Goal: Task Accomplishment & Management: Manage account settings

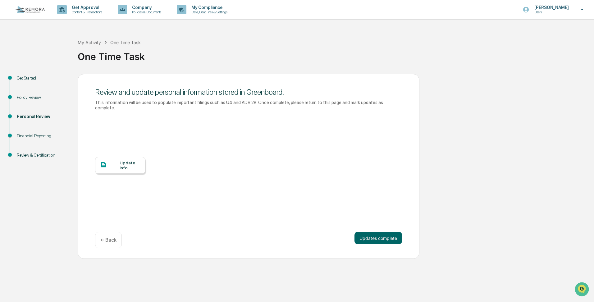
click at [28, 116] on div "Personal Review" at bounding box center [42, 116] width 51 height 7
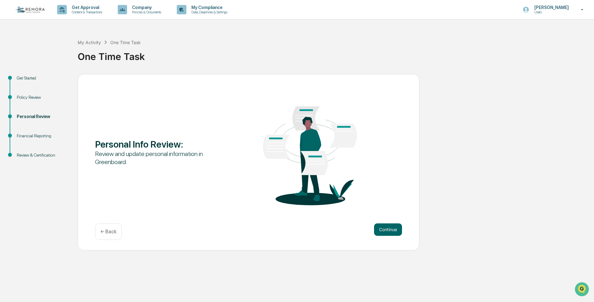
click at [403, 237] on div "Personal Info Review : Review and update personal information in Greenboard. Co…" at bounding box center [249, 162] width 342 height 177
click at [388, 230] on button "Continue" at bounding box center [388, 229] width 28 height 12
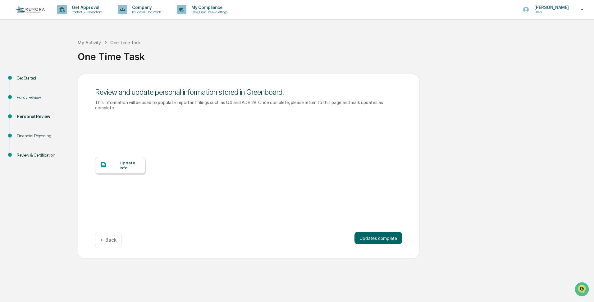
click at [113, 161] on div at bounding box center [110, 165] width 20 height 8
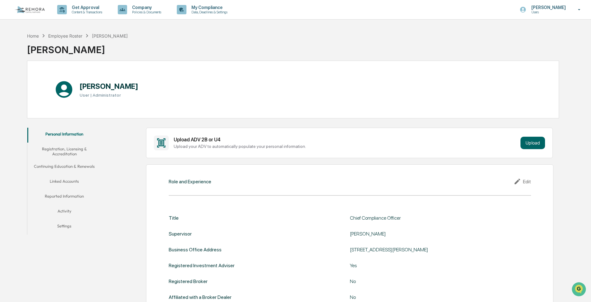
click at [63, 182] on button "Linked Accounts" at bounding box center [64, 182] width 74 height 15
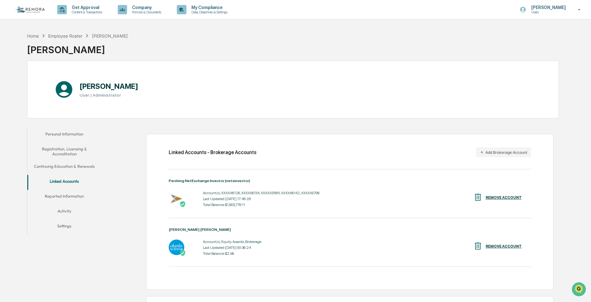
scroll to position [56, 0]
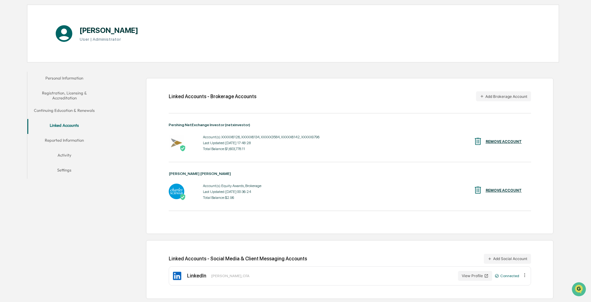
drag, startPoint x: 61, startPoint y: 140, endPoint x: 61, endPoint y: 149, distance: 8.1
click at [62, 211] on div "Personal Information Registration, Licensing & Accreditation Continuing Educati…" at bounding box center [293, 186] width 532 height 234
click at [64, 154] on button "Activity" at bounding box center [64, 156] width 74 height 15
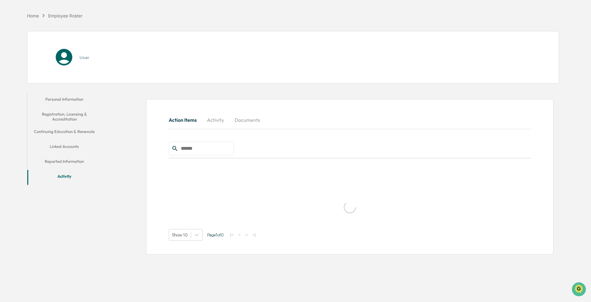
scroll to position [30, 0]
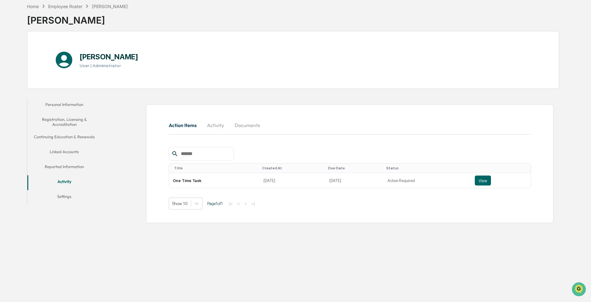
click at [67, 151] on button "Linked Accounts" at bounding box center [64, 152] width 74 height 15
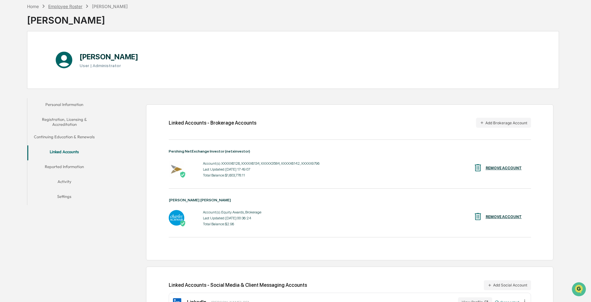
click at [62, 5] on div "Employee Roster" at bounding box center [65, 6] width 34 height 5
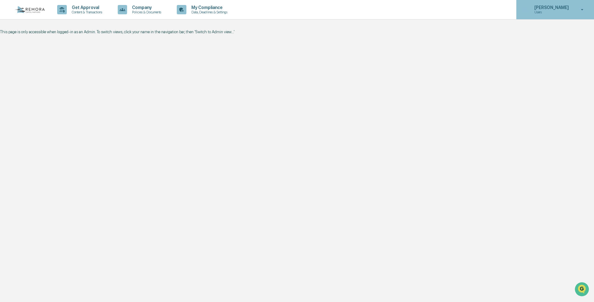
click at [551, 13] on p "Users" at bounding box center [551, 12] width 43 height 4
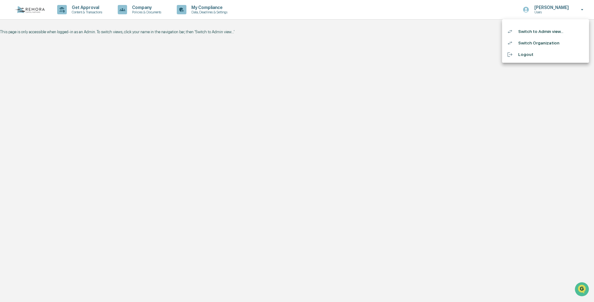
click at [531, 34] on li "Switch to Admin view..." at bounding box center [545, 32] width 87 height 12
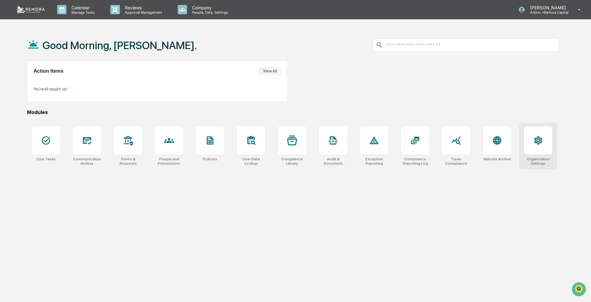
click at [540, 148] on div at bounding box center [538, 141] width 28 height 28
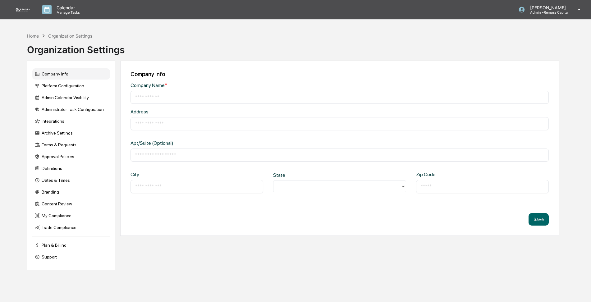
type input "**********"
type input "*********"
type input "*****"
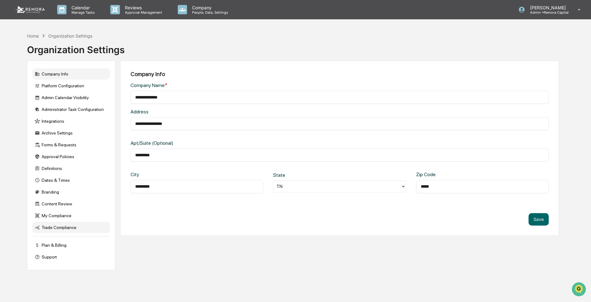
click at [61, 224] on div "Trade Compliance" at bounding box center [71, 227] width 78 height 11
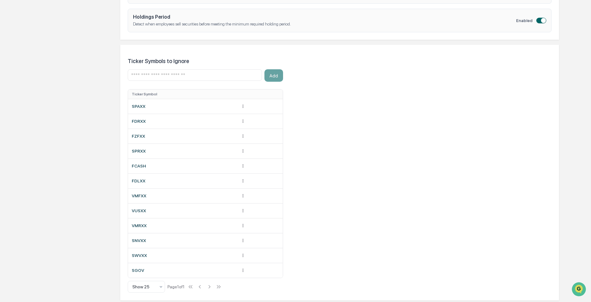
scroll to position [352, 0]
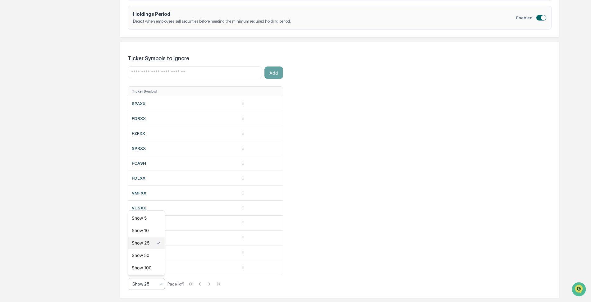
click at [159, 283] on icon at bounding box center [161, 284] width 5 height 5
click at [140, 268] on div "Show 100" at bounding box center [146, 268] width 37 height 12
click at [67, 114] on div "Company Info Platform Configuration Admin Calendar Visibility Administrator Tas…" at bounding box center [293, 112] width 532 height 808
click at [68, 114] on div "Company Info Platform Configuration Admin Calendar Visibility Administrator Tas…" at bounding box center [293, 112] width 532 height 808
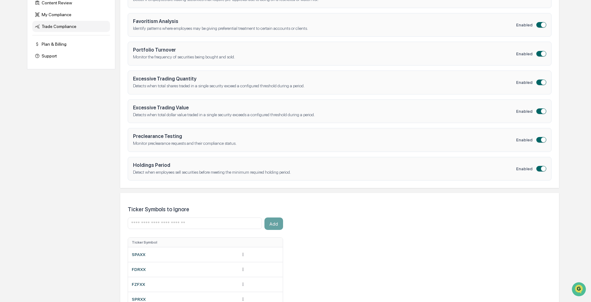
click at [88, 135] on div "Company Info Platform Configuration Admin Calendar Visibility Administrator Tas…" at bounding box center [293, 264] width 532 height 808
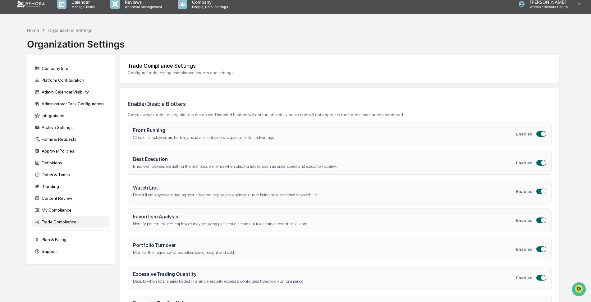
scroll to position [0, 0]
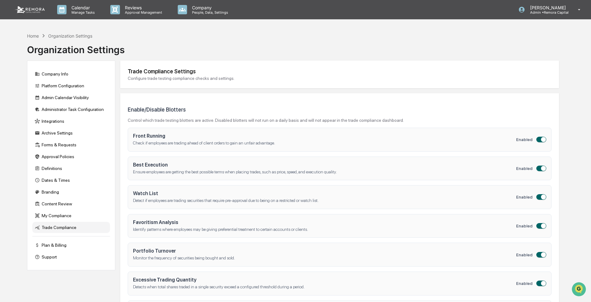
click at [151, 228] on p "Identify patterns where employees may be giving preferential treatment to certa…" at bounding box center [324, 230] width 383 height 6
click at [49, 195] on div "Branding" at bounding box center [71, 192] width 78 height 11
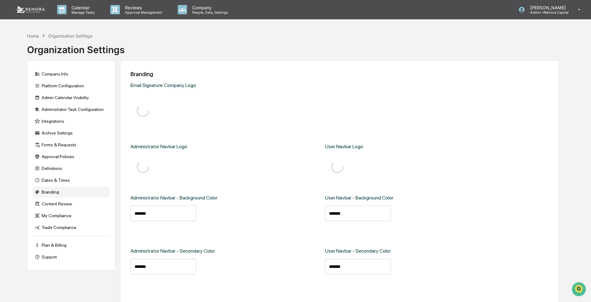
type input "*******"
type input "****"
type input "*******"
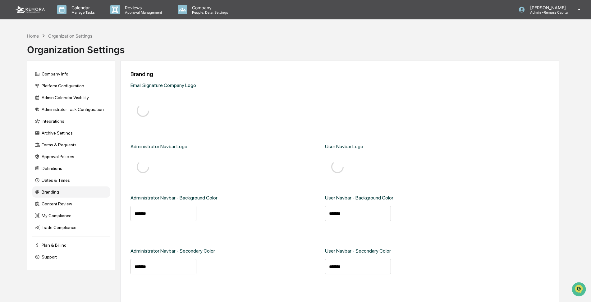
type input "*******"
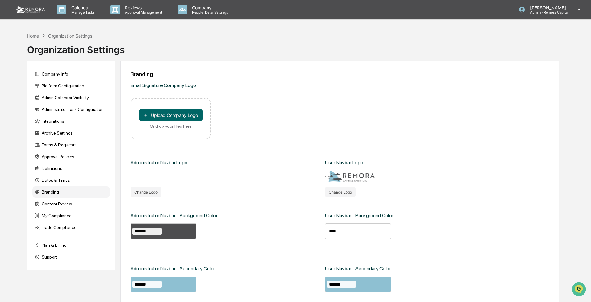
click at [245, 184] on div "Administrator Navbar Logo Change Logo" at bounding box center [225, 170] width 188 height 53
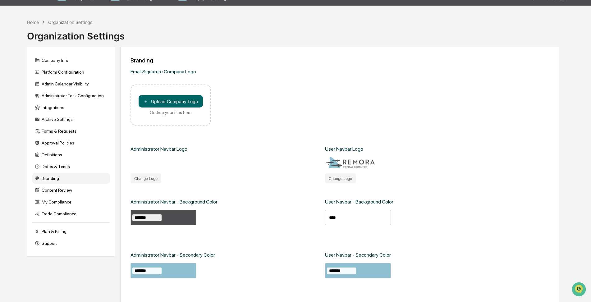
scroll to position [10, 0]
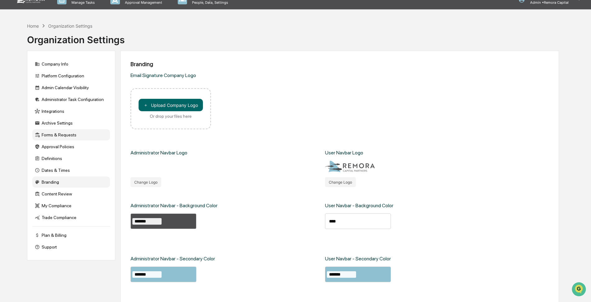
click at [46, 133] on div "Forms & Requests" at bounding box center [71, 134] width 78 height 11
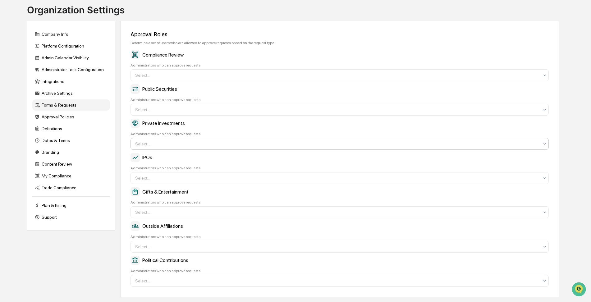
scroll to position [47, 0]
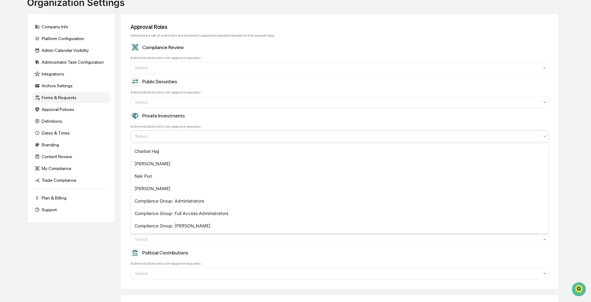
click at [154, 135] on div at bounding box center [337, 136] width 404 height 6
click at [150, 165] on div "[PERSON_NAME]" at bounding box center [340, 164] width 418 height 12
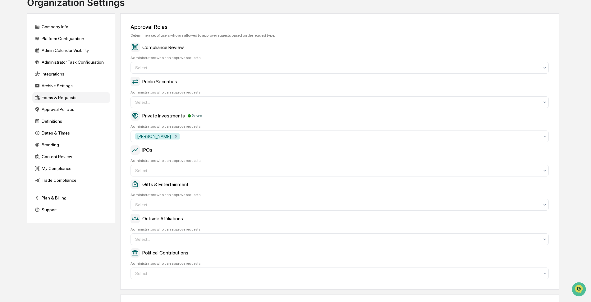
click at [33, 252] on div "Company Info Platform Configuration Admin Calendar Visibility Administrator Tas…" at bounding box center [293, 188] width 532 height 350
click at [151, 170] on div at bounding box center [337, 171] width 404 height 6
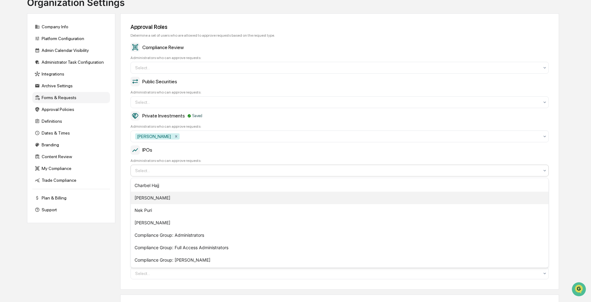
click at [143, 196] on div "[PERSON_NAME]" at bounding box center [340, 198] width 418 height 12
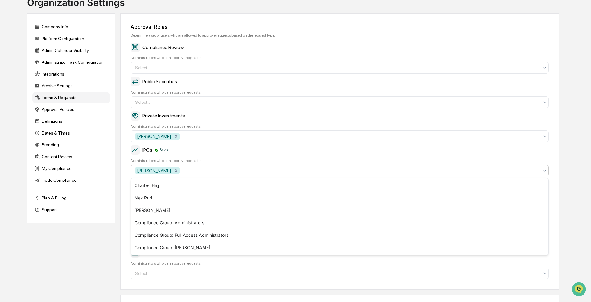
click at [47, 266] on div "Company Info Platform Configuration Admin Calendar Visibility Administrator Tas…" at bounding box center [293, 188] width 532 height 350
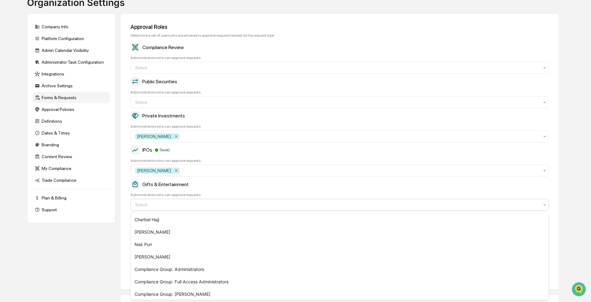
click at [166, 205] on div at bounding box center [337, 205] width 404 height 6
click at [154, 231] on div "[PERSON_NAME]" at bounding box center [340, 232] width 418 height 12
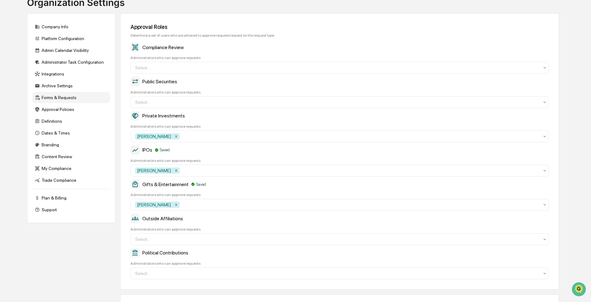
click at [56, 252] on div "Company Info Platform Configuration Admin Calendar Visibility Administrator Tas…" at bounding box center [293, 188] width 532 height 350
click at [144, 241] on div at bounding box center [337, 239] width 404 height 6
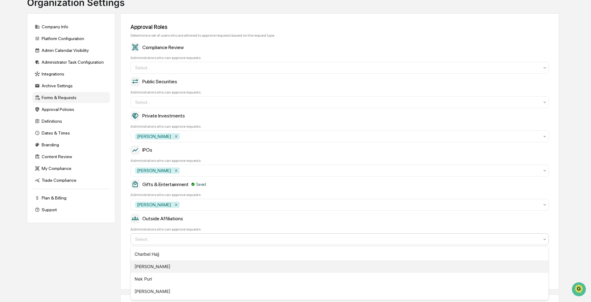
click at [148, 262] on div "[PERSON_NAME]" at bounding box center [340, 266] width 418 height 12
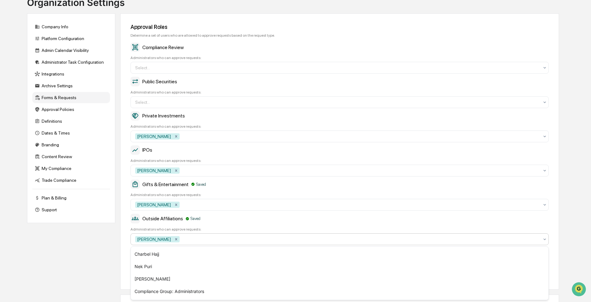
click at [41, 272] on div "Company Info Platform Configuration Admin Calendar Visibility Administrator Tas…" at bounding box center [293, 188] width 532 height 350
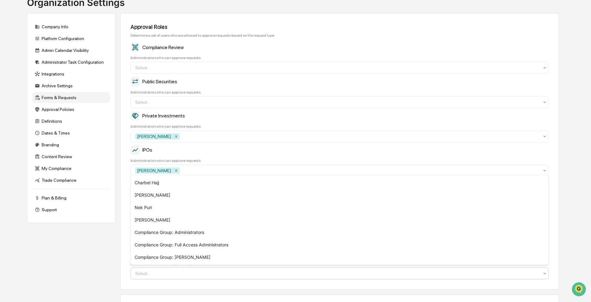
click at [160, 274] on div at bounding box center [337, 273] width 404 height 6
click at [150, 196] on div "[PERSON_NAME]" at bounding box center [340, 195] width 418 height 12
click at [76, 274] on div "Company Info Platform Configuration Admin Calendar Visibility Administrator Tas…" at bounding box center [293, 188] width 532 height 350
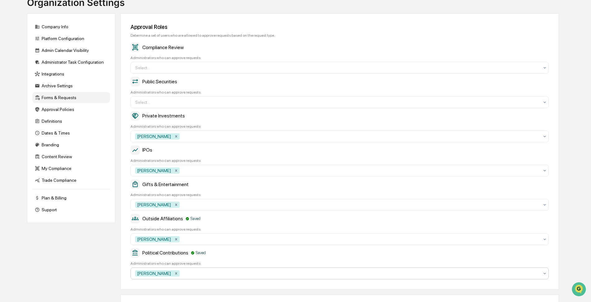
click at [181, 271] on div at bounding box center [360, 273] width 358 height 6
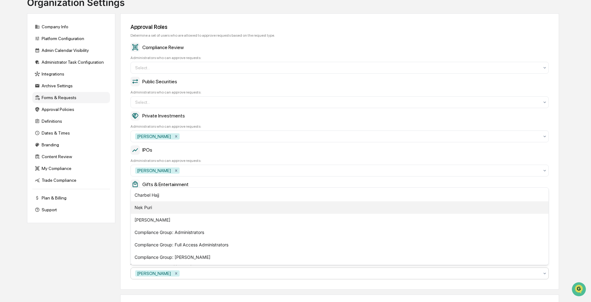
click at [142, 204] on div "Nek Puri" at bounding box center [340, 207] width 418 height 12
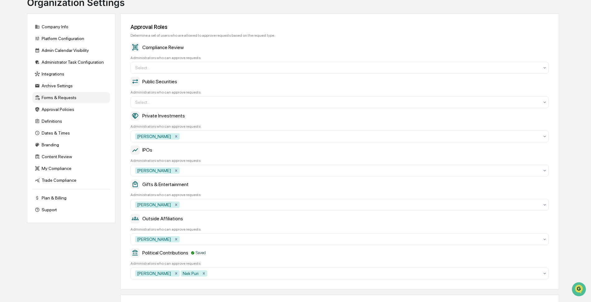
click at [82, 293] on div "Company Info Platform Configuration Admin Calendar Visibility Administrator Tas…" at bounding box center [293, 188] width 532 height 350
click at [187, 238] on div at bounding box center [360, 239] width 358 height 6
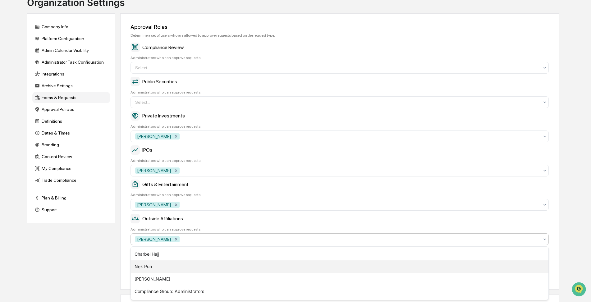
click at [141, 264] on div "Nek Puri" at bounding box center [340, 266] width 418 height 12
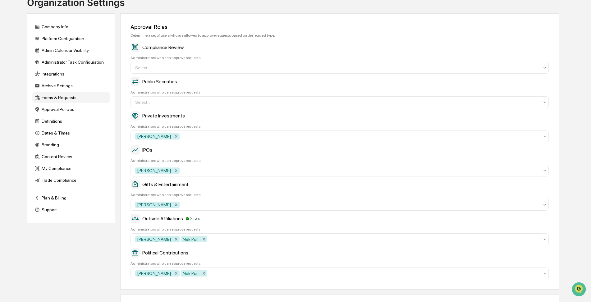
click at [94, 261] on div "Company Info Platform Configuration Admin Calendar Visibility Administrator Tas…" at bounding box center [293, 188] width 532 height 350
click at [192, 205] on div at bounding box center [360, 205] width 358 height 6
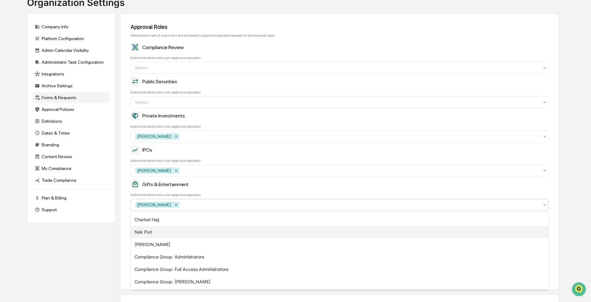
click at [147, 236] on div "Nek Puri" at bounding box center [340, 232] width 418 height 12
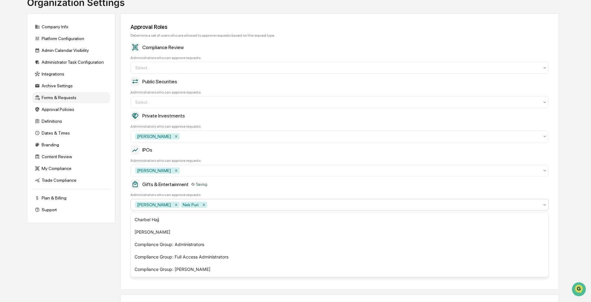
click at [69, 246] on div "Company Info Platform Configuration Admin Calendar Visibility Administrator Tas…" at bounding box center [293, 188] width 532 height 350
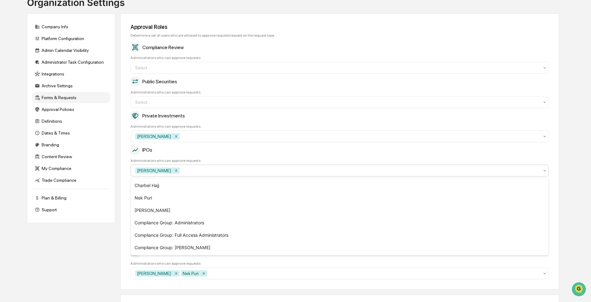
click at [181, 171] on div at bounding box center [360, 171] width 358 height 6
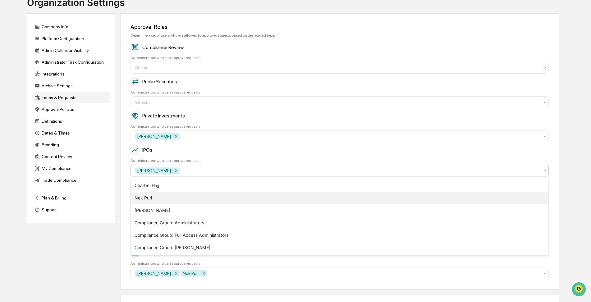
click at [150, 197] on div "Nek Puri" at bounding box center [340, 198] width 418 height 12
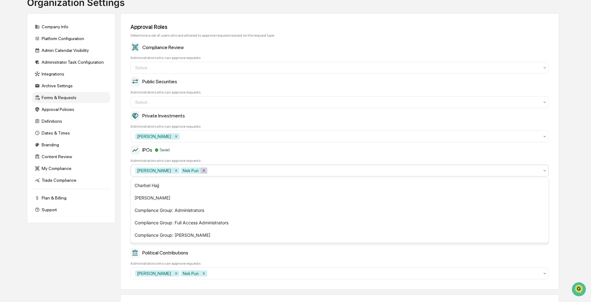
click at [202, 169] on icon "Remove Nek Puri" at bounding box center [204, 170] width 4 height 4
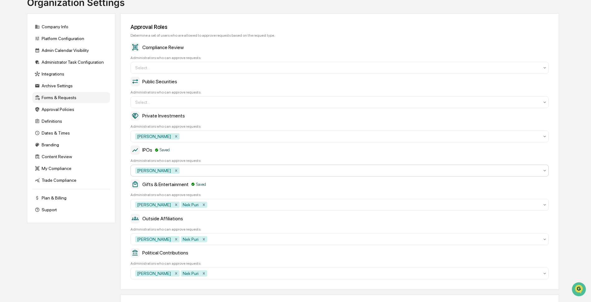
click at [78, 259] on div "Company Info Platform Configuration Admin Calendar Visibility Administrator Tas…" at bounding box center [293, 188] width 532 height 350
click at [153, 101] on div at bounding box center [337, 102] width 404 height 6
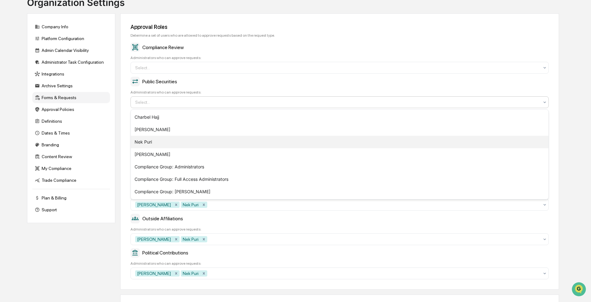
click at [142, 140] on div "Nek Puri" at bounding box center [340, 142] width 418 height 12
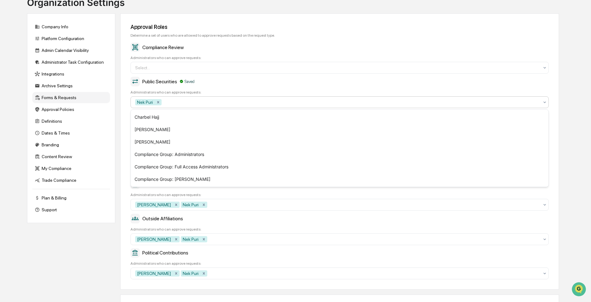
click at [171, 103] on div at bounding box center [351, 102] width 376 height 6
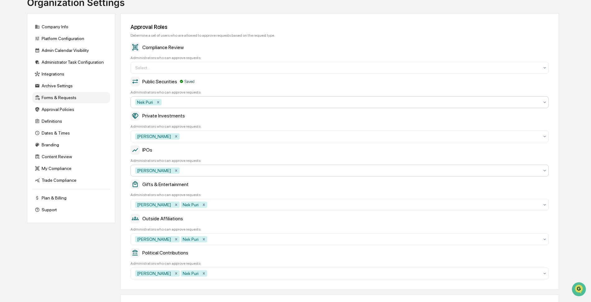
click at [168, 101] on div at bounding box center [351, 102] width 376 height 6
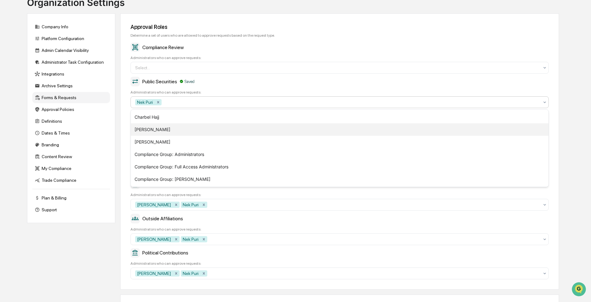
click at [140, 130] on div "[PERSON_NAME]" at bounding box center [340, 129] width 418 height 12
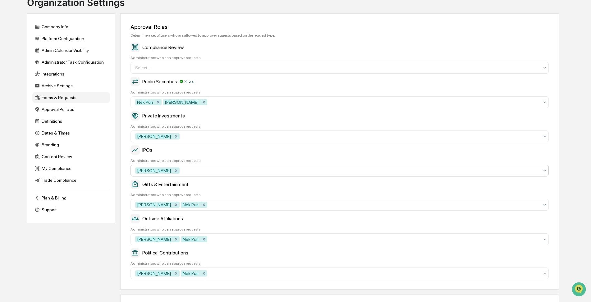
click at [74, 242] on div "Company Info Platform Configuration Admin Calendar Visibility Administrator Tas…" at bounding box center [293, 188] width 532 height 350
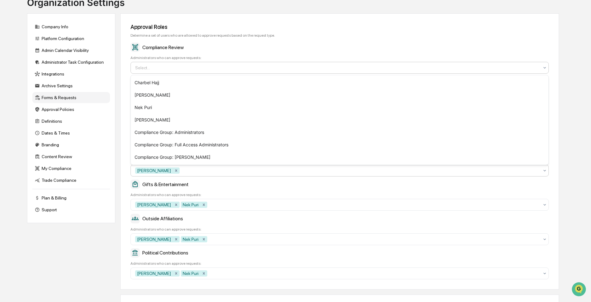
click at [151, 68] on div at bounding box center [337, 68] width 404 height 6
click at [148, 91] on div "[PERSON_NAME]" at bounding box center [340, 95] width 418 height 12
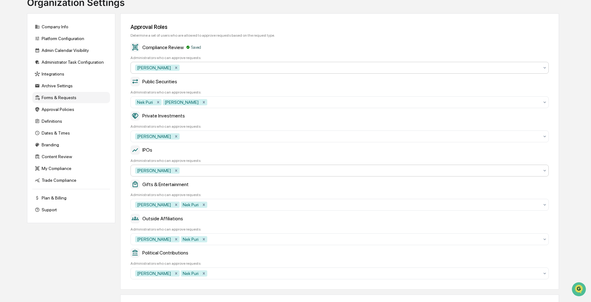
click at [181, 70] on div at bounding box center [360, 68] width 358 height 6
click at [181, 69] on div at bounding box center [360, 68] width 358 height 6
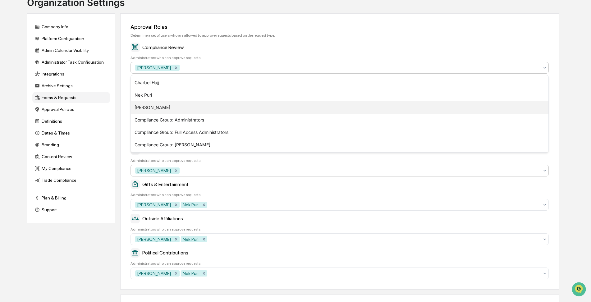
click at [154, 107] on div "[PERSON_NAME]" at bounding box center [340, 107] width 418 height 12
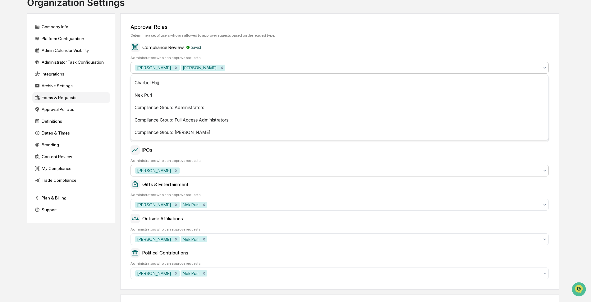
click at [86, 266] on div "Company Info Platform Configuration Admin Calendar Visibility Administrator Tas…" at bounding box center [293, 188] width 532 height 350
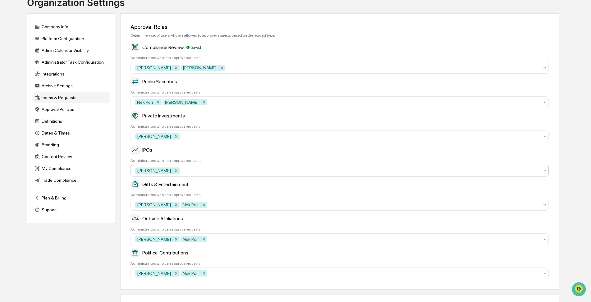
click at [81, 248] on div "Company Info Platform Configuration Admin Calendar Visibility Administrator Tas…" at bounding box center [293, 188] width 532 height 350
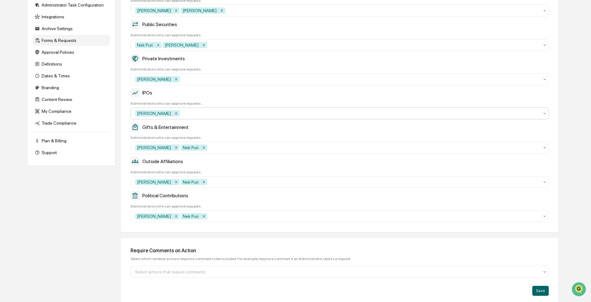
scroll to position [108, 0]
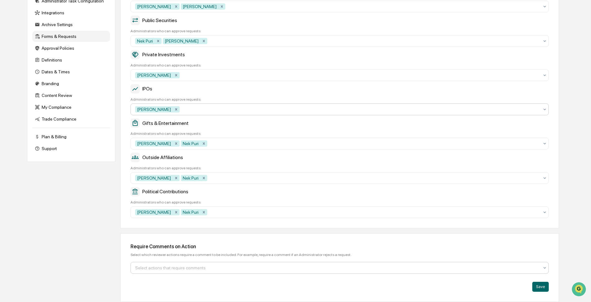
click at [139, 265] on div at bounding box center [337, 268] width 404 height 6
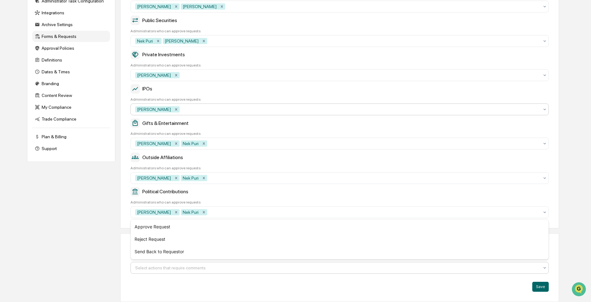
click at [139, 265] on div at bounding box center [337, 268] width 404 height 6
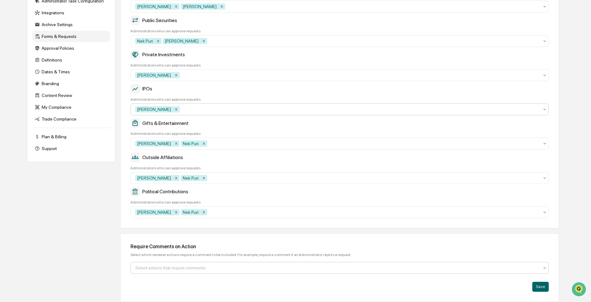
click at [101, 244] on div "Company Info Platform Configuration Admin Calendar Visibility Administrator Tas…" at bounding box center [293, 127] width 532 height 350
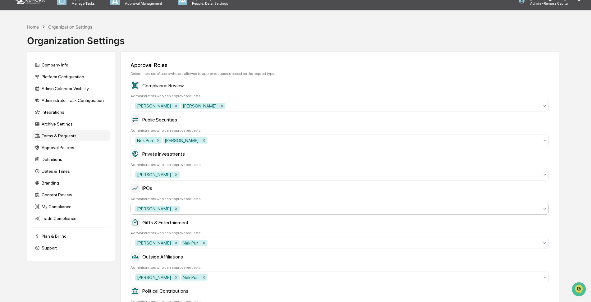
scroll to position [0, 0]
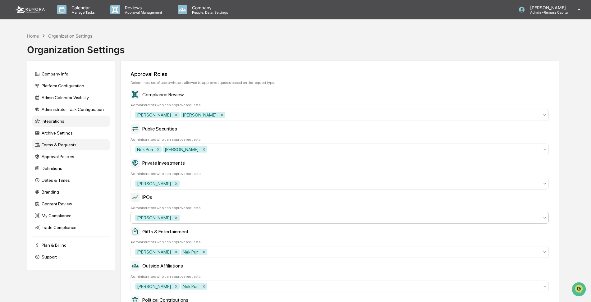
click at [47, 122] on div "Integrations" at bounding box center [71, 121] width 78 height 11
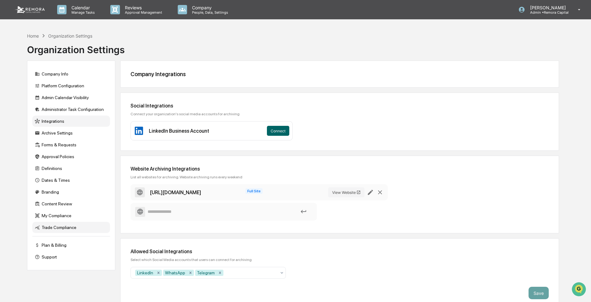
click at [53, 229] on div "Trade Compliance" at bounding box center [71, 227] width 78 height 11
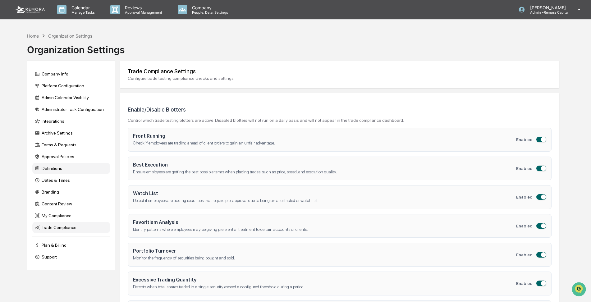
click at [46, 166] on div "Definitions" at bounding box center [71, 168] width 78 height 11
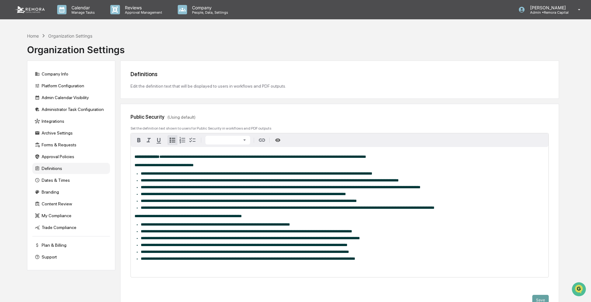
click at [465, 241] on ul "**********" at bounding box center [340, 242] width 410 height 39
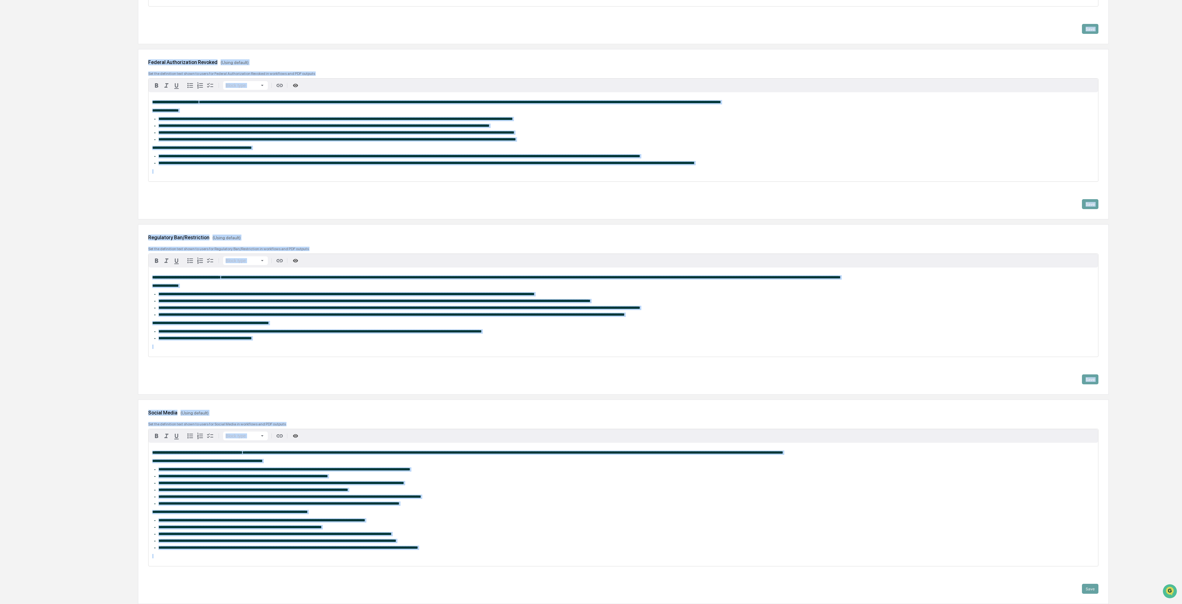
scroll to position [2183, 0]
drag, startPoint x: 165, startPoint y: 68, endPoint x: 387, endPoint y: 607, distance: 582.9
copy div "**********"
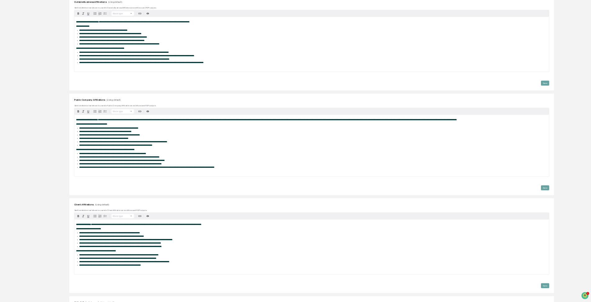
scroll to position [0, 0]
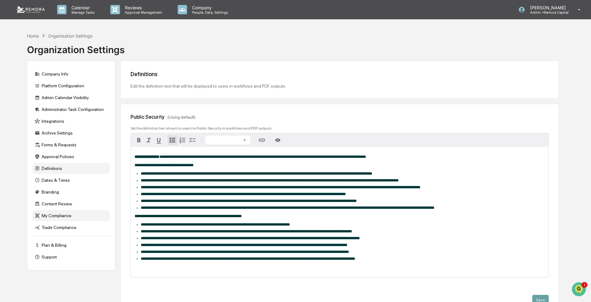
click at [55, 218] on div "My Compliance" at bounding box center [71, 215] width 78 height 11
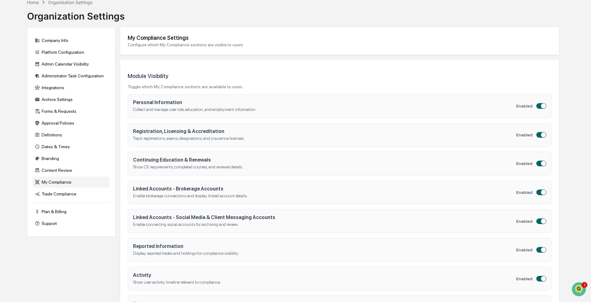
scroll to position [63, 0]
